Goal: Task Accomplishment & Management: Manage account settings

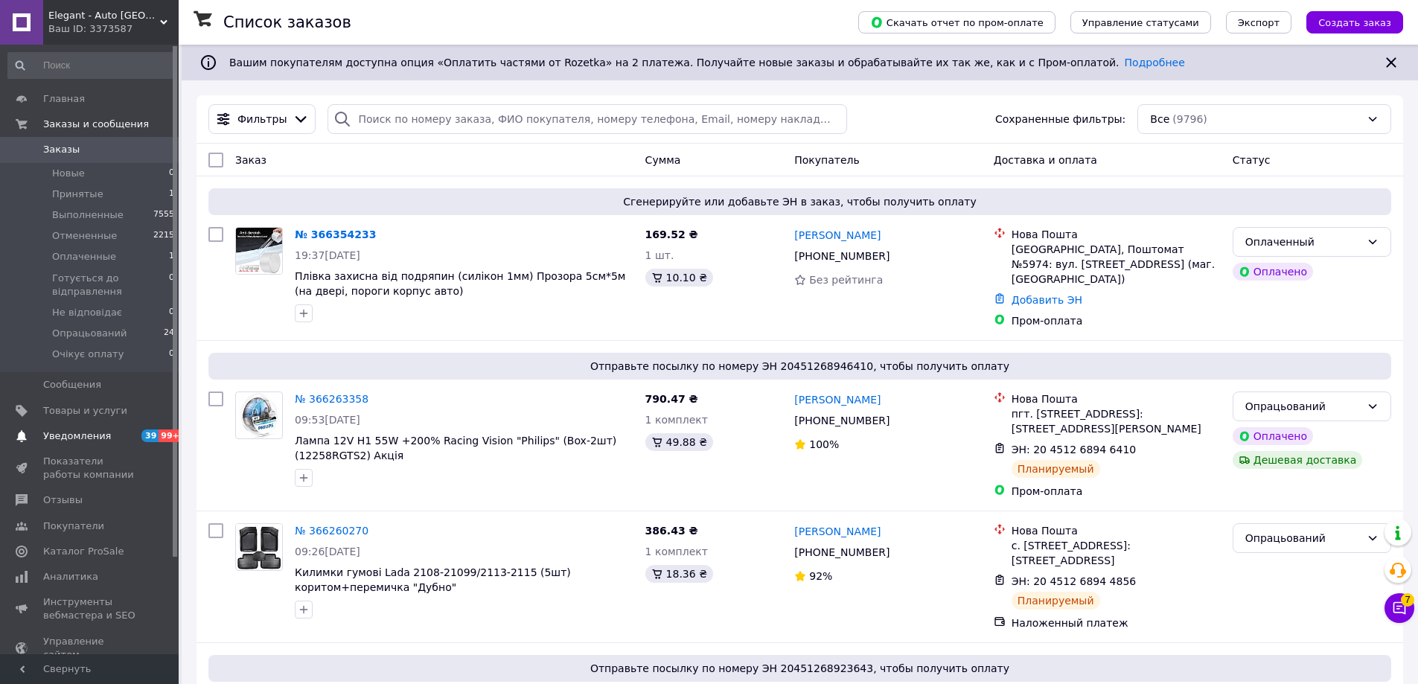
click at [128, 434] on span "Уведомления" at bounding box center [90, 436] width 95 height 13
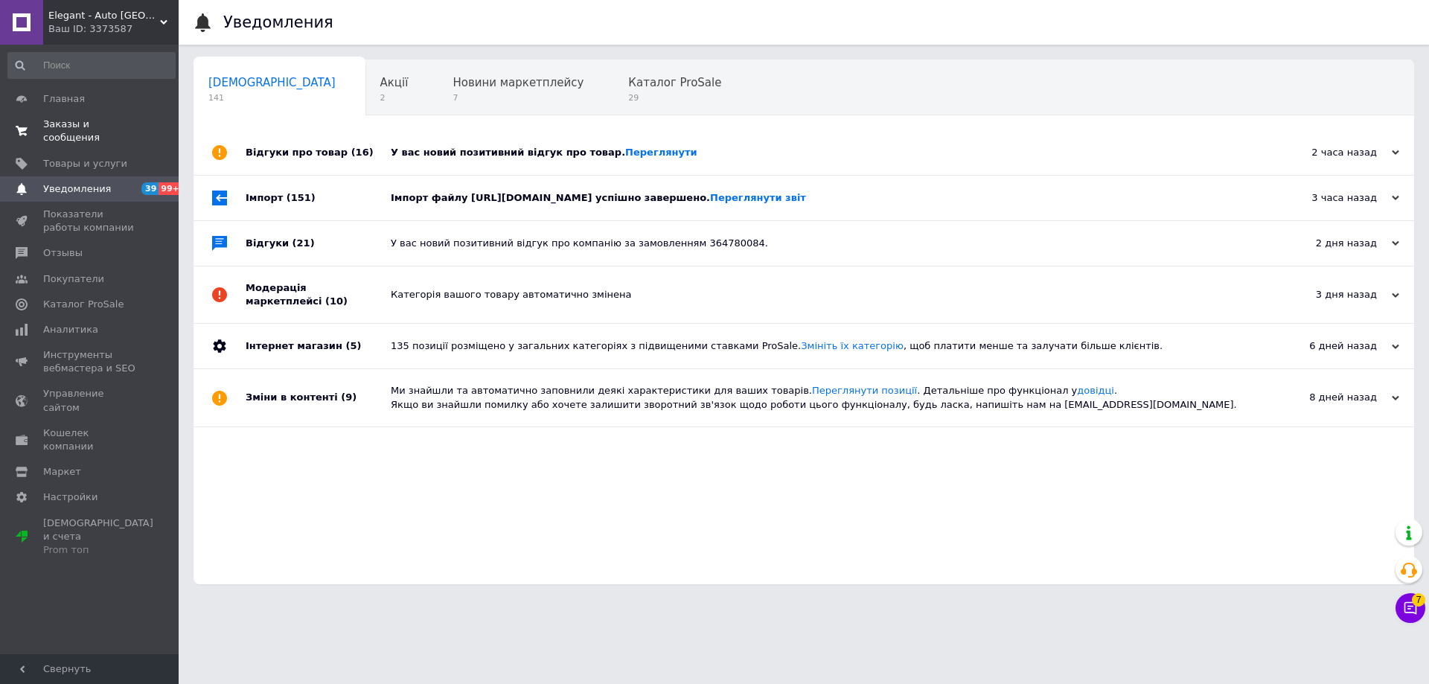
click at [78, 130] on span "Заказы и сообщения" at bounding box center [90, 131] width 95 height 27
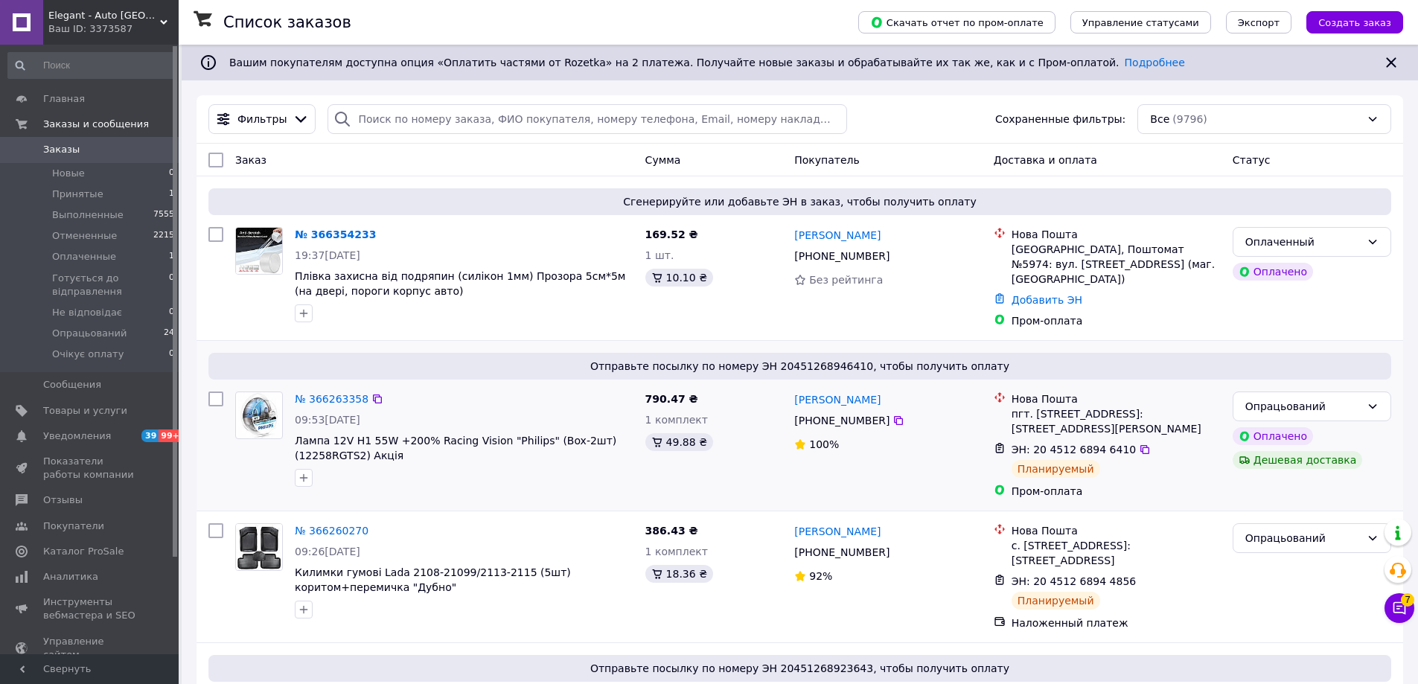
scroll to position [298, 0]
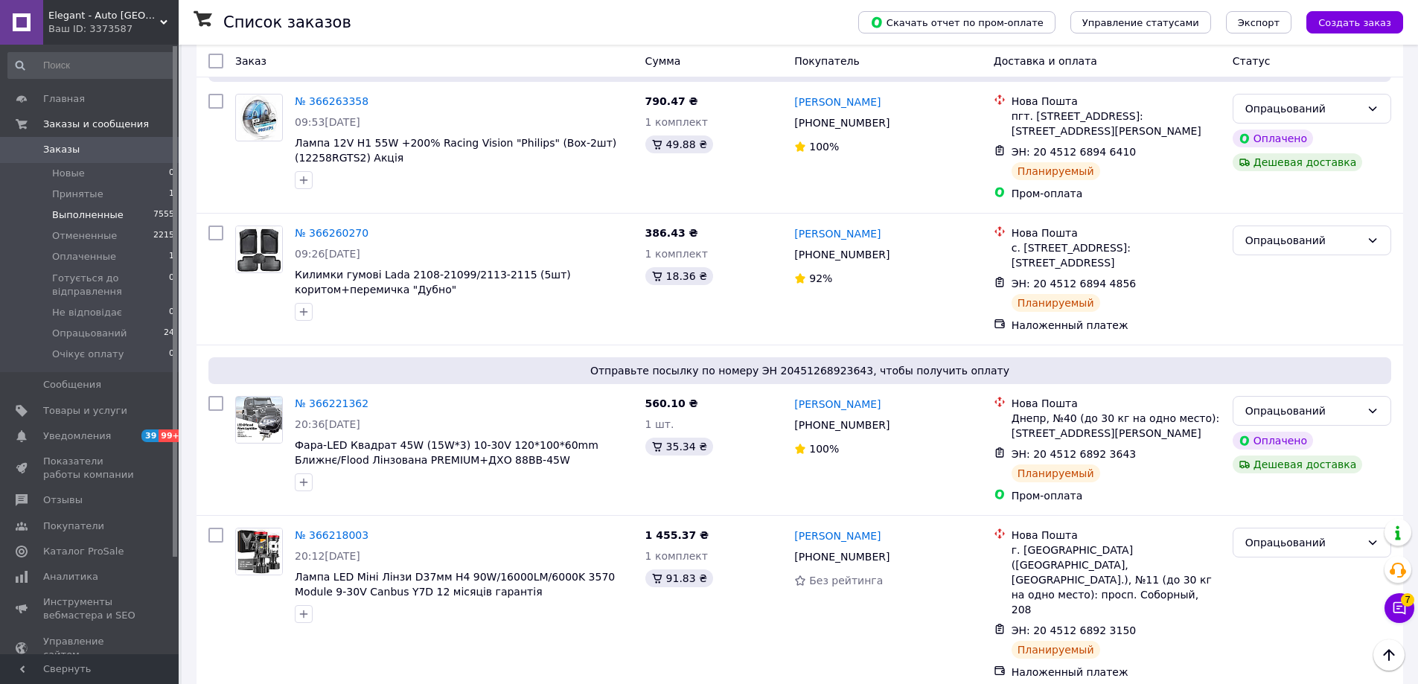
click at [92, 221] on span "Выполненные" at bounding box center [87, 214] width 71 height 13
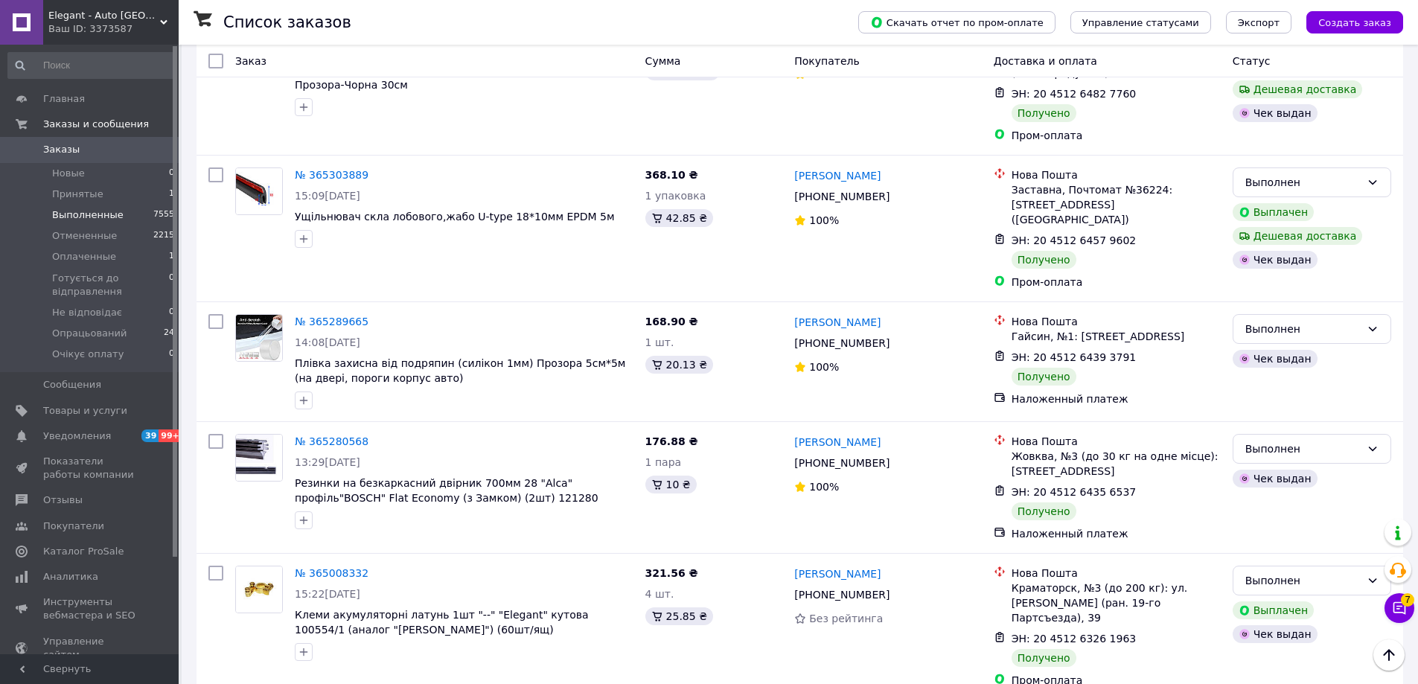
scroll to position [1861, 0]
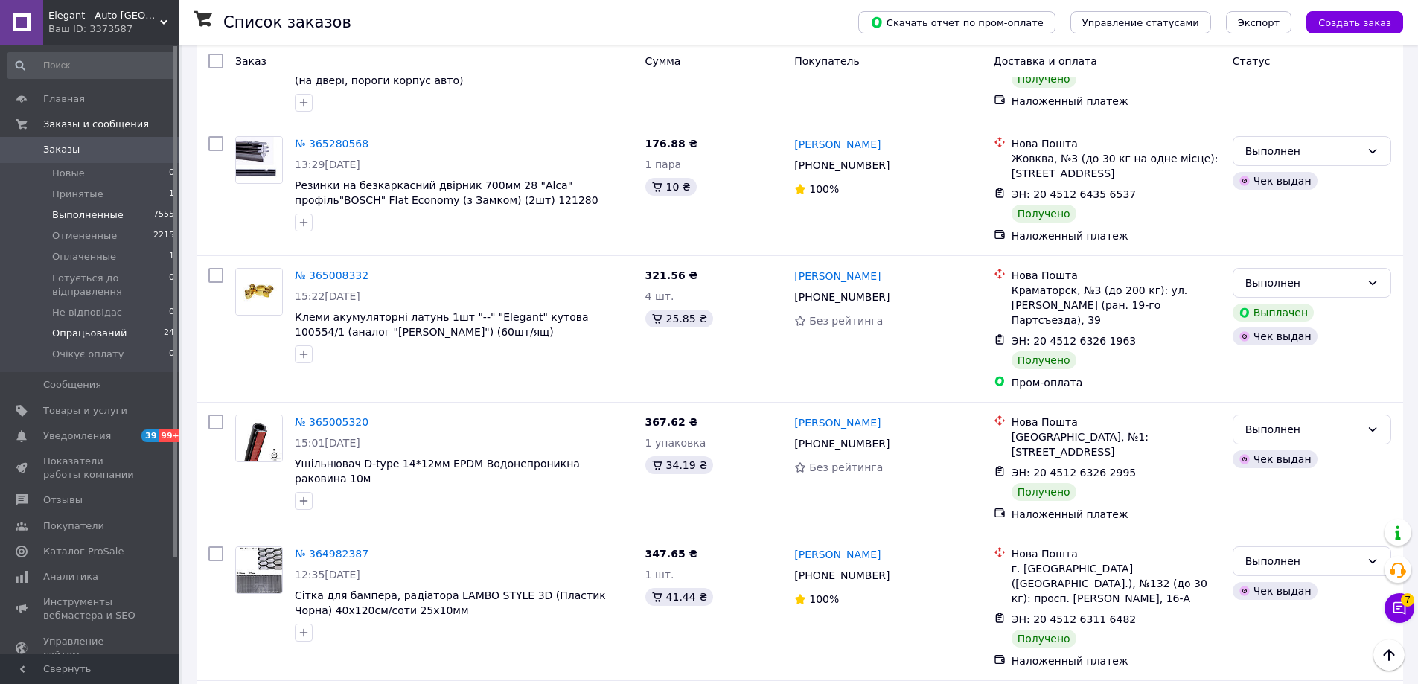
click at [121, 342] on li "Опрацьований 24" at bounding box center [91, 333] width 183 height 21
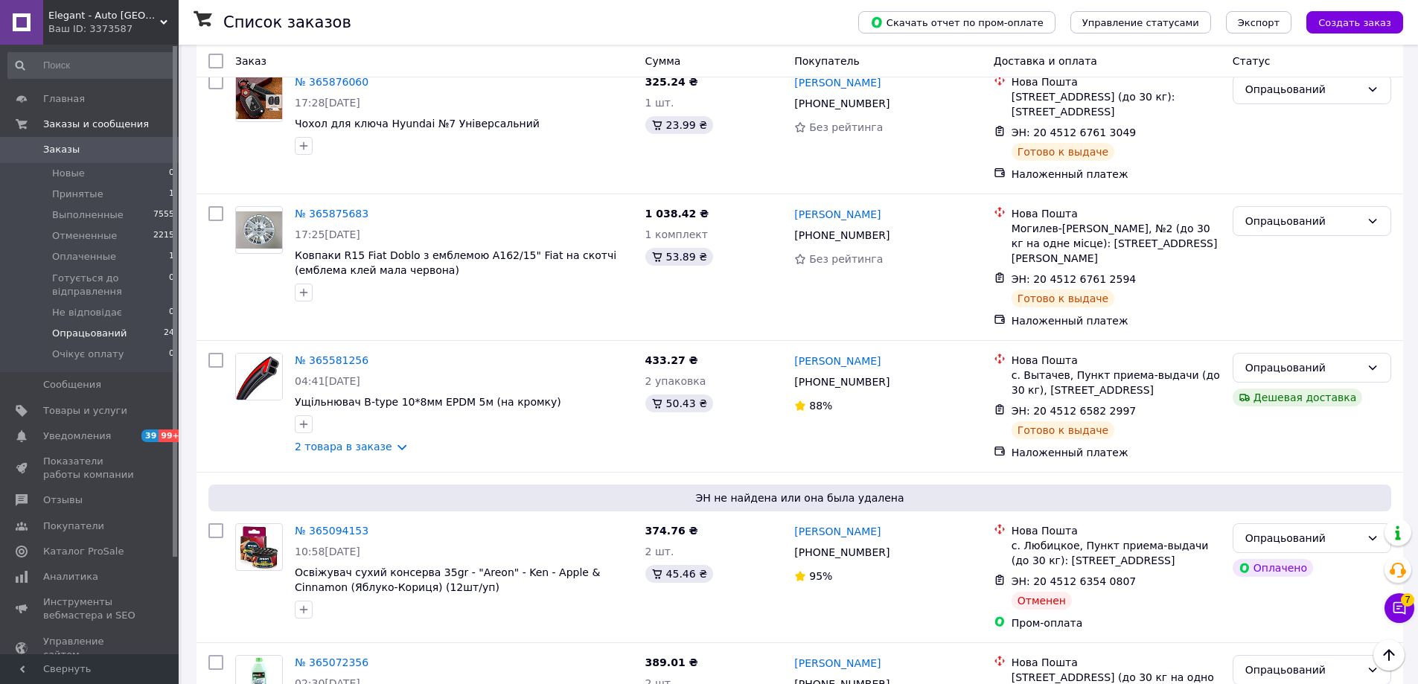
scroll to position [2544, 0]
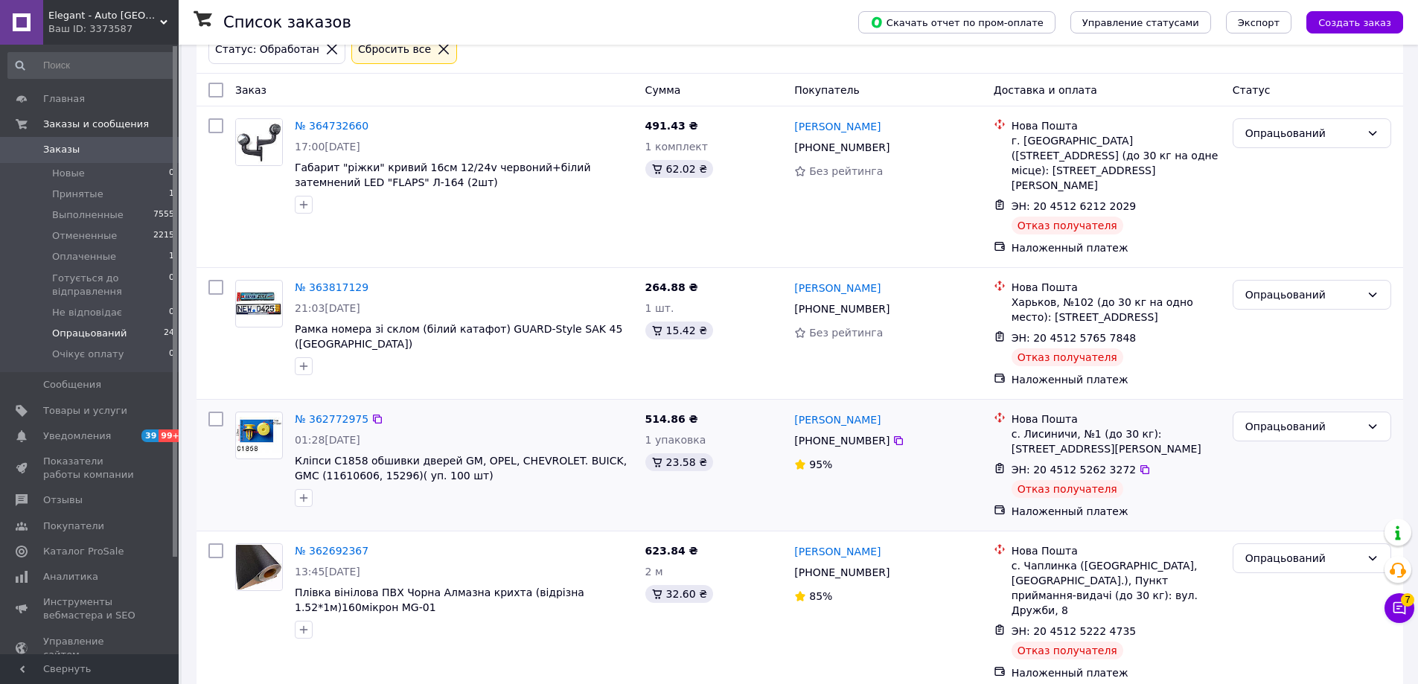
scroll to position [159, 0]
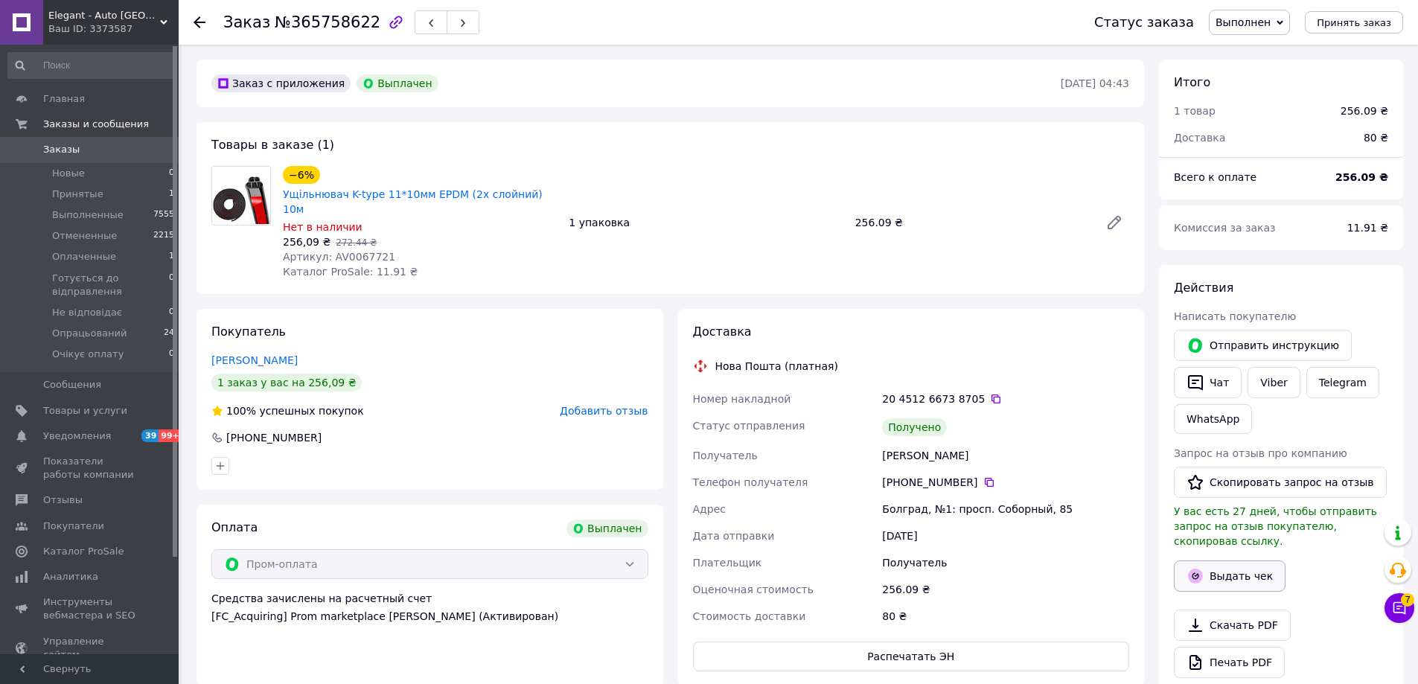
click at [1251, 570] on button "Выдать чек" at bounding box center [1230, 576] width 112 height 31
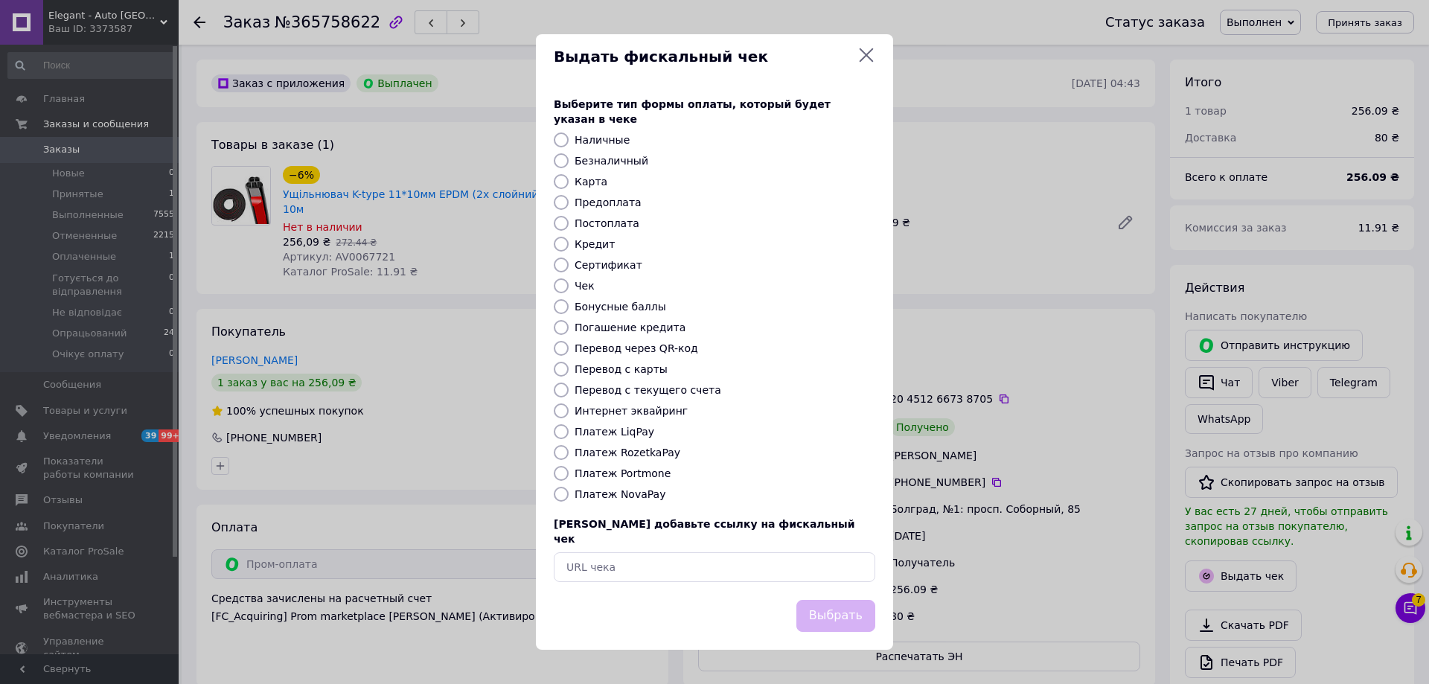
click at [579, 162] on label "Безналичный" at bounding box center [612, 161] width 74 height 12
click at [569, 162] on input "Безналичный" at bounding box center [561, 160] width 15 height 15
radio input "true"
click at [847, 600] on button "Выбрать" at bounding box center [836, 616] width 79 height 32
